Goal: Obtain resource: Download file/media

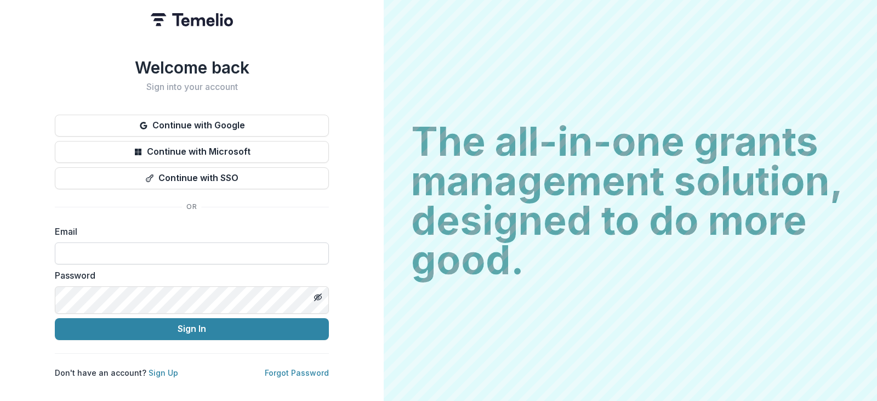
click at [129, 264] on input at bounding box center [192, 253] width 274 height 22
type input "**********"
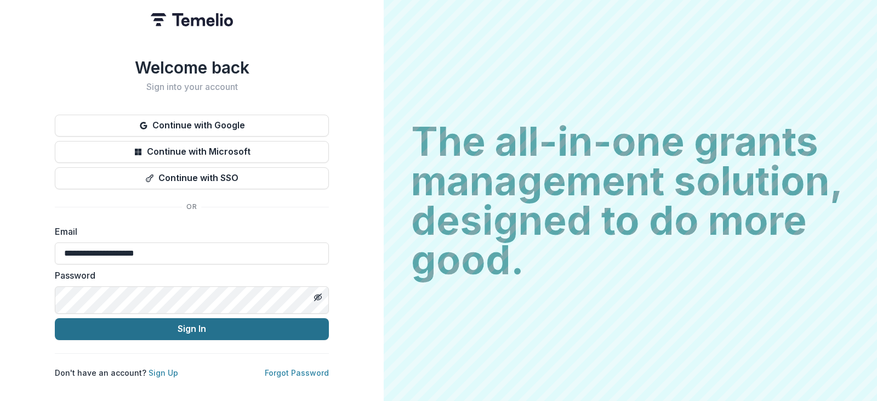
click at [202, 340] on button "Sign In" at bounding box center [192, 329] width 274 height 22
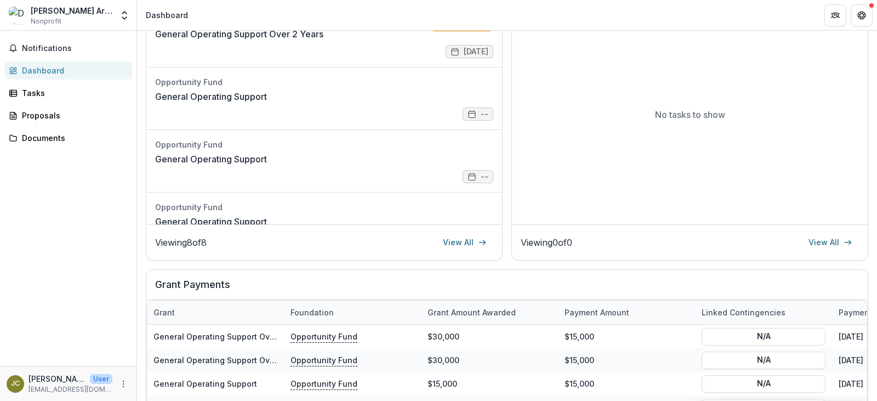
scroll to position [189, 0]
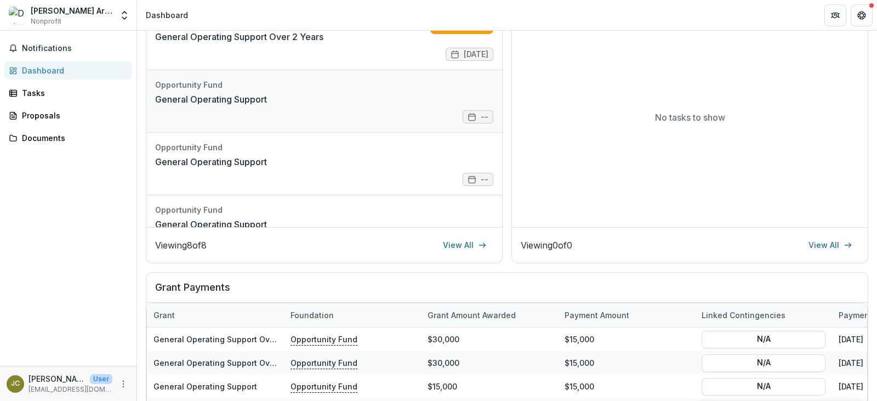
click at [267, 106] on link "General Operating Support" at bounding box center [211, 99] width 112 height 13
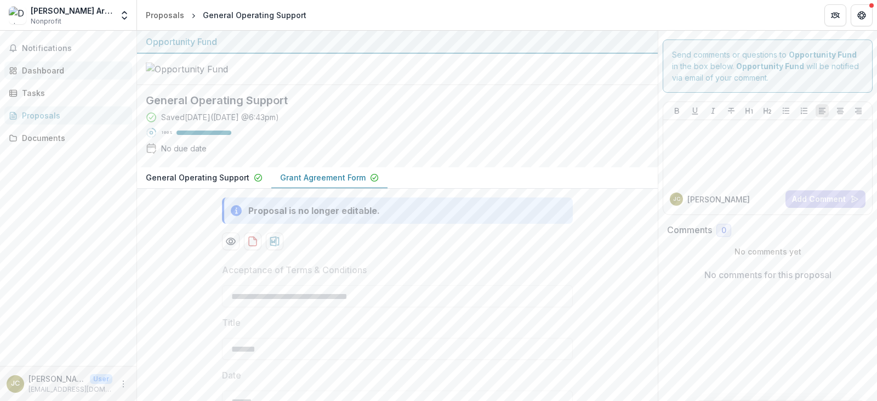
click at [49, 76] on div "Dashboard" at bounding box center [72, 71] width 101 height 12
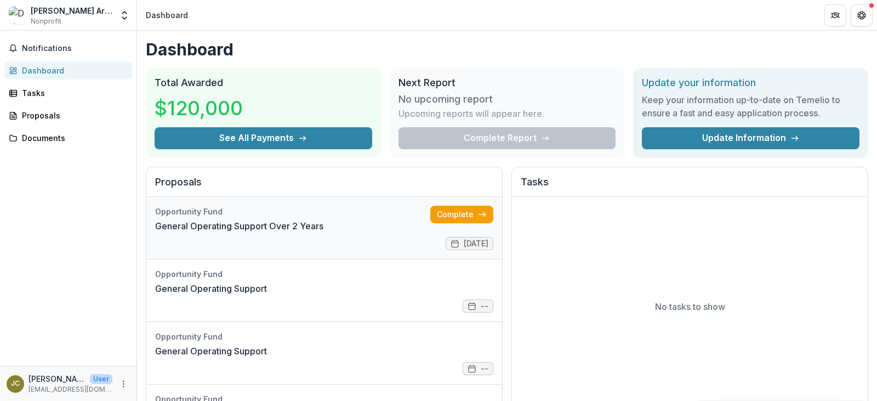
click at [252, 232] on link "General Operating Support Over 2 Years" at bounding box center [239, 225] width 168 height 13
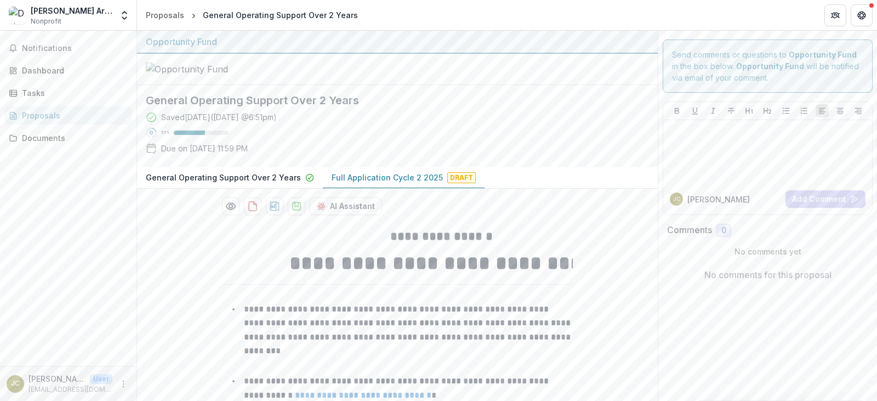
click at [443, 183] on p "Full Application Cycle 2 2025" at bounding box center [387, 178] width 111 height 12
click at [265, 183] on p "General Operating Support Over 2 Years" at bounding box center [223, 178] width 155 height 12
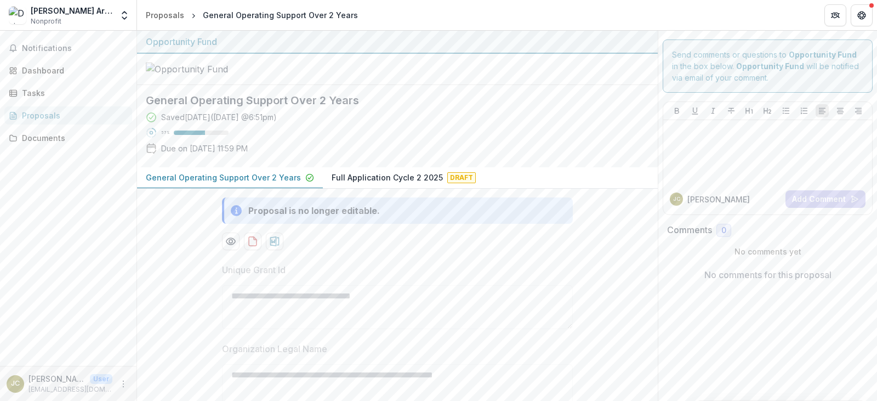
click at [418, 183] on p "Full Application Cycle 2 2025" at bounding box center [387, 178] width 111 height 12
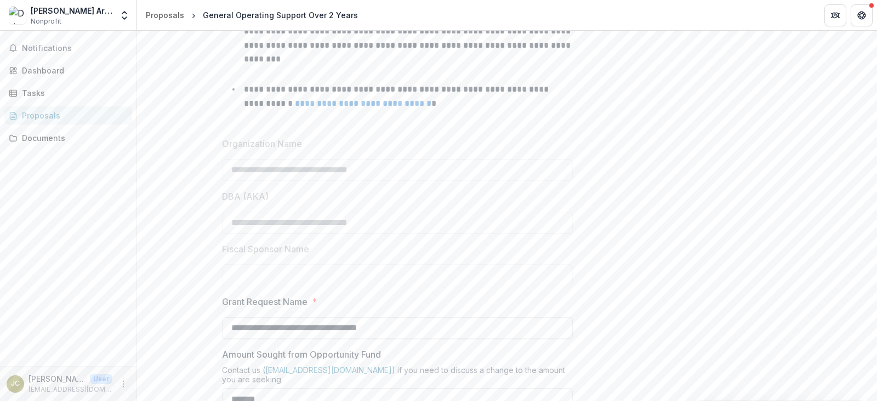
scroll to position [200, 0]
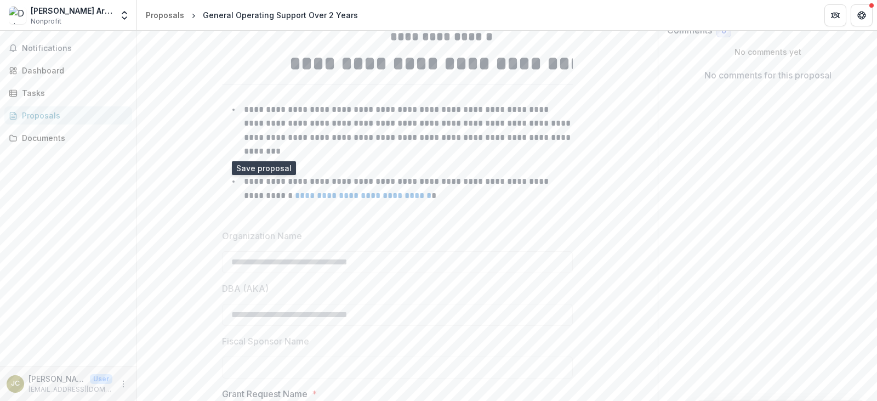
click at [291, 12] on icon "download-proposal" at bounding box center [296, 6] width 11 height 11
click at [269, 12] on icon "download-proposal" at bounding box center [274, 6] width 11 height 11
click at [249, 11] on icon "download-proposal" at bounding box center [253, 6] width 8 height 9
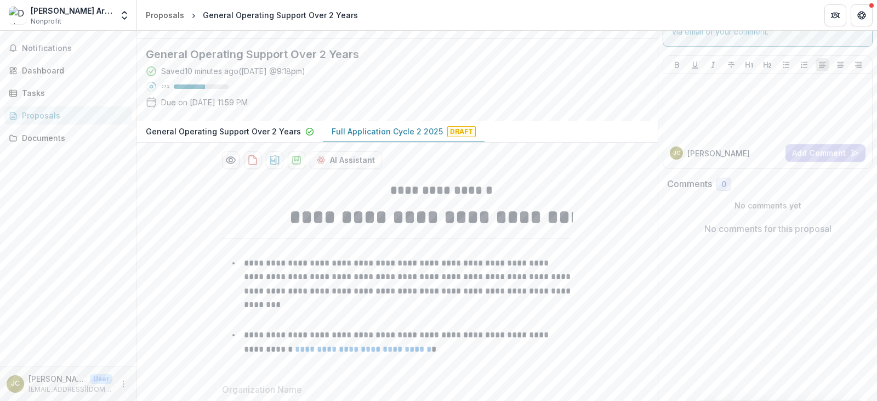
scroll to position [0, 0]
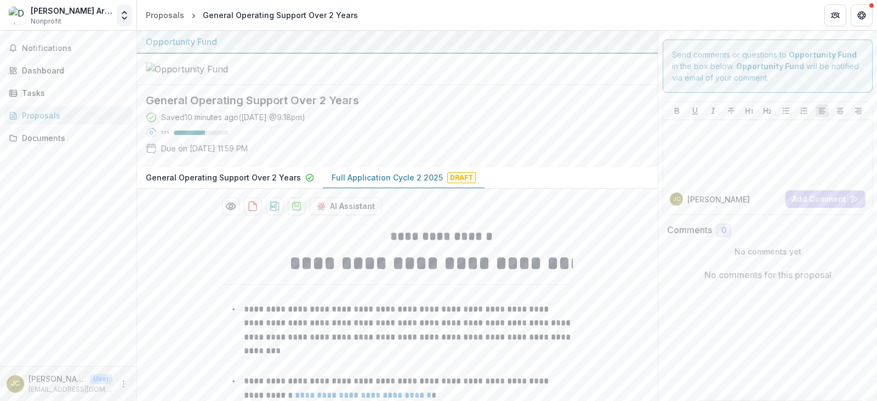
click at [122, 19] on polyline "Open entity switcher" at bounding box center [124, 18] width 4 height 2
